Goal: Learn about a topic

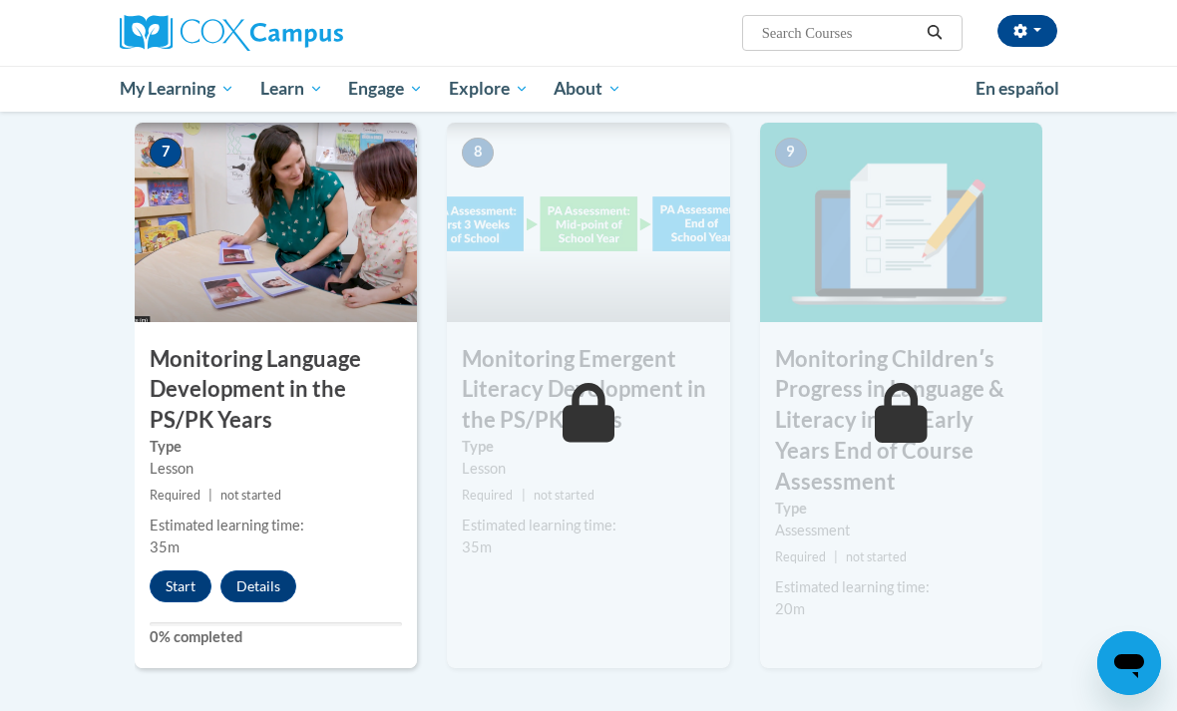
scroll to position [1702, 0]
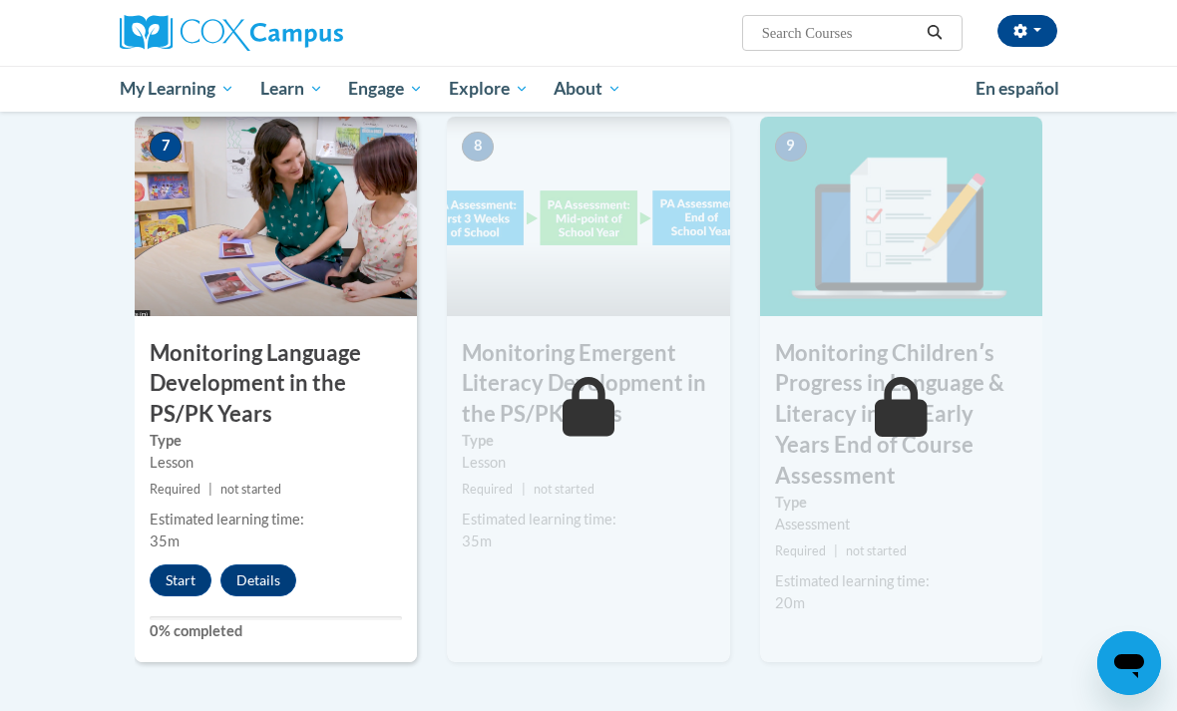
click at [187, 565] on button "Start" at bounding box center [181, 581] width 62 height 32
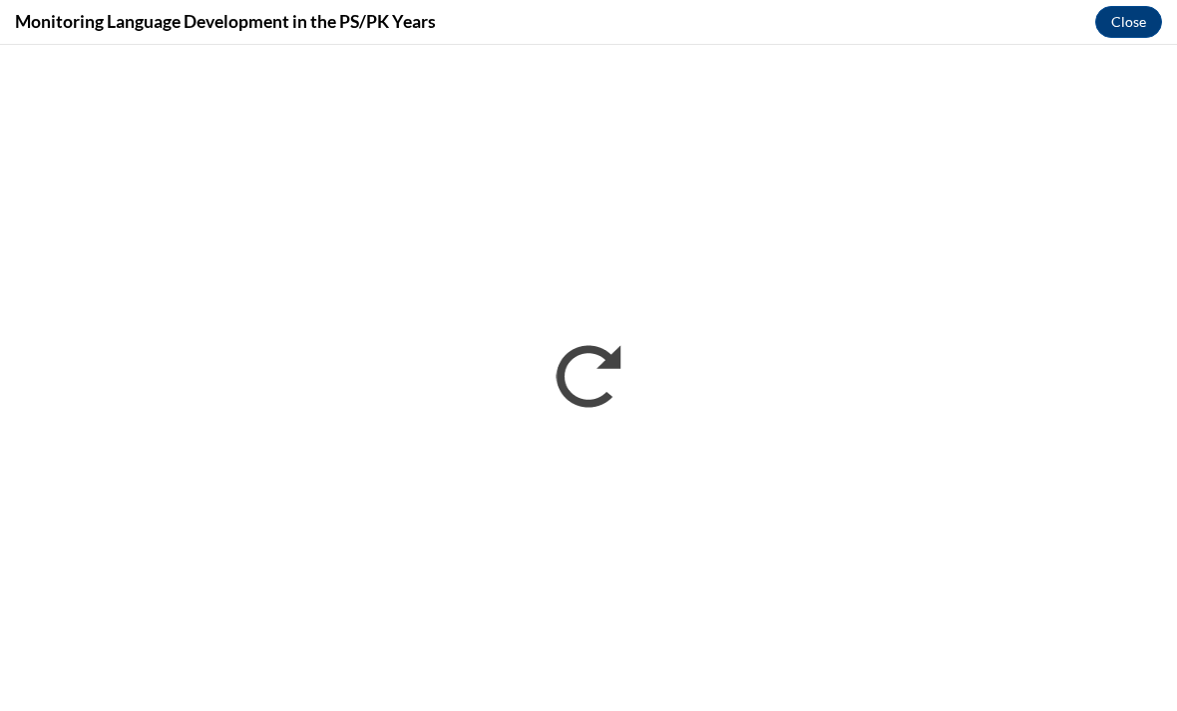
scroll to position [0, 0]
